Goal: Task Accomplishment & Management: Complete application form

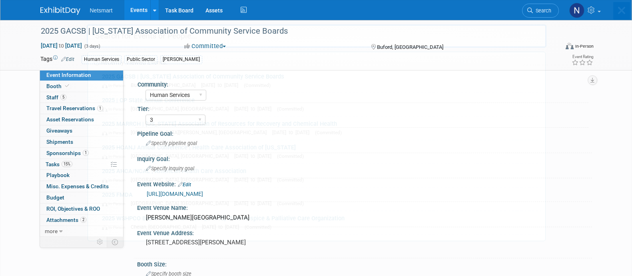
select select "Human Services"
select select "3"
select select "Yes"
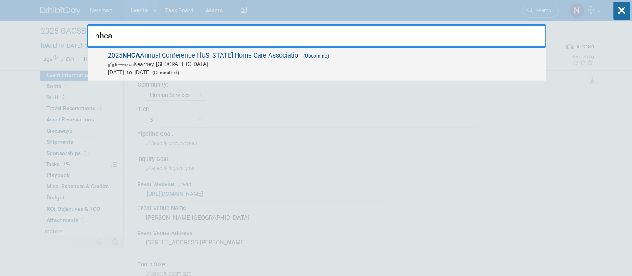
type input "nhca"
click at [410, 68] on span "Oct 14, 2025 to Oct 15, 2025 (Committed)" at bounding box center [325, 72] width 434 height 8
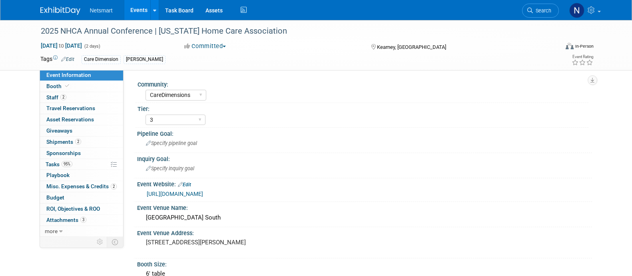
select select "CareDimensions"
select select "3"
select select "No"
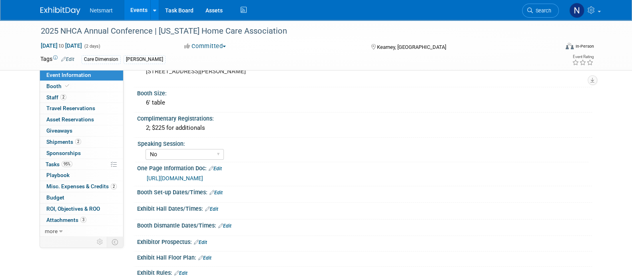
scroll to position [170, 0]
click at [203, 176] on link "[URL][DOMAIN_NAME]" at bounding box center [175, 178] width 56 height 6
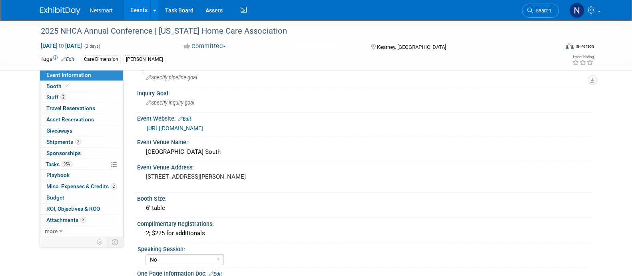
scroll to position [64, 0]
click at [195, 152] on div "[GEOGRAPHIC_DATA] South" at bounding box center [364, 153] width 443 height 12
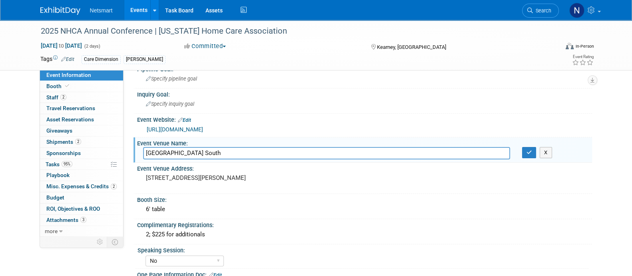
click at [195, 152] on input "[GEOGRAPHIC_DATA] South" at bounding box center [326, 153] width 367 height 12
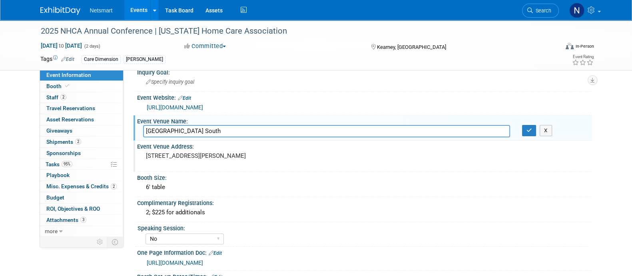
click at [176, 153] on pre "[STREET_ADDRESS][PERSON_NAME]" at bounding box center [232, 155] width 172 height 7
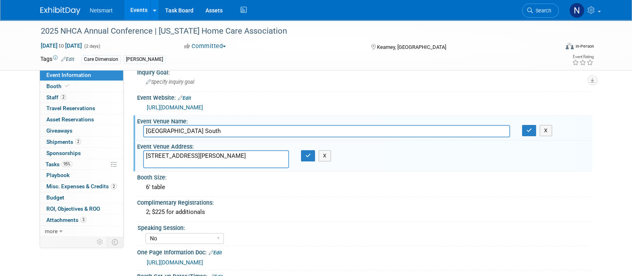
click at [176, 153] on textarea "[STREET_ADDRESS][PERSON_NAME]" at bounding box center [216, 159] width 146 height 18
drag, startPoint x: 210, startPoint y: 162, endPoint x: 139, endPoint y: 151, distance: 72.1
click at [139, 151] on div "[STREET_ADDRESS][PERSON_NAME]" at bounding box center [216, 159] width 158 height 18
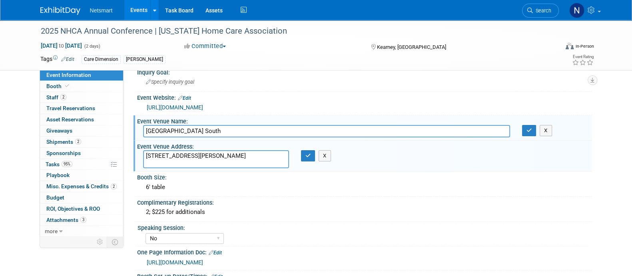
click at [188, 155] on textarea "[STREET_ADDRESS][PERSON_NAME]" at bounding box center [216, 159] width 146 height 18
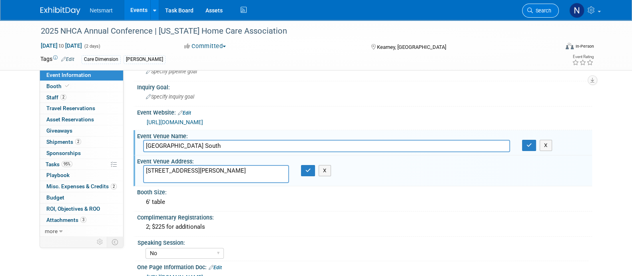
click at [540, 5] on link "Search" at bounding box center [540, 11] width 37 height 14
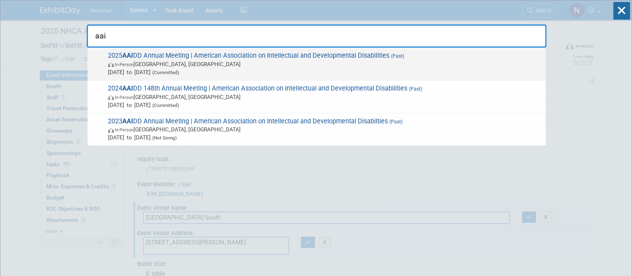
type input "aai"
click at [246, 60] on span "In-Person [GEOGRAPHIC_DATA], [GEOGRAPHIC_DATA]" at bounding box center [325, 64] width 434 height 8
